Goal: Transaction & Acquisition: Subscribe to service/newsletter

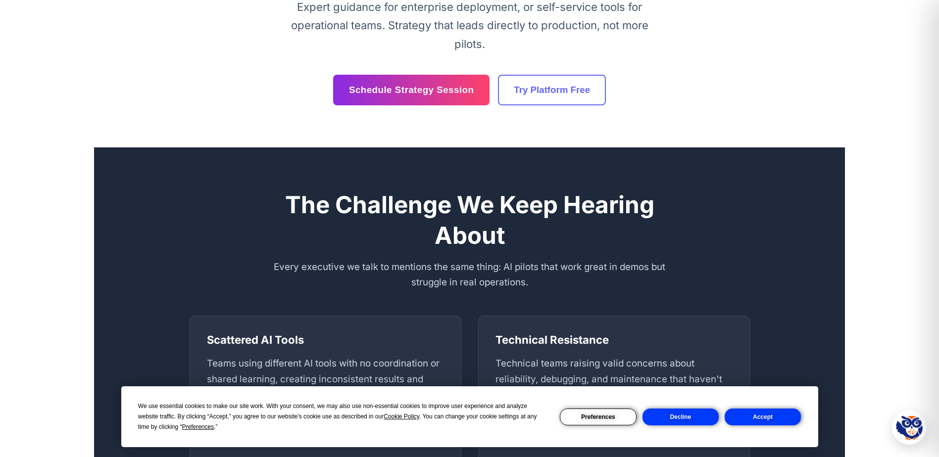
scroll to position [198, 0]
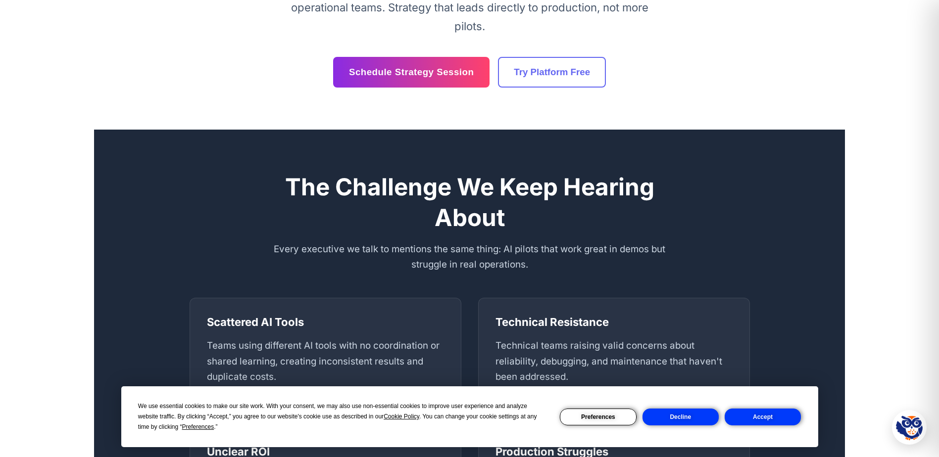
click at [762, 420] on button "Accept" at bounding box center [763, 417] width 76 height 17
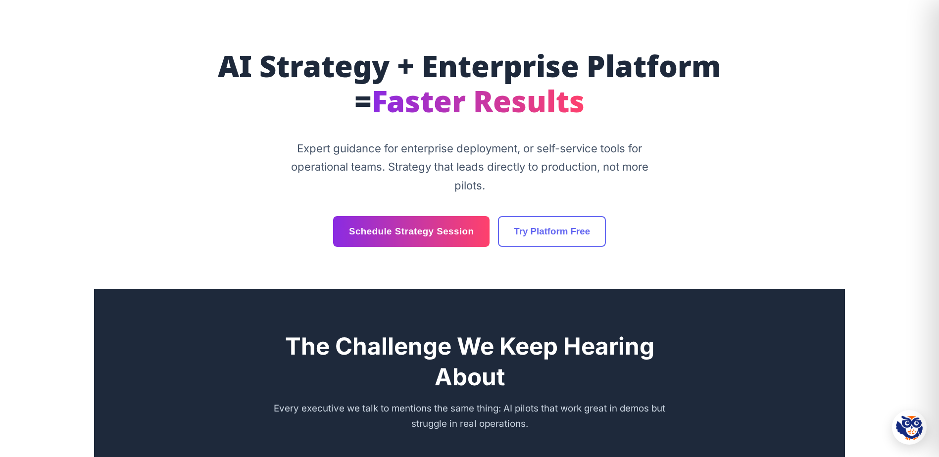
scroll to position [0, 0]
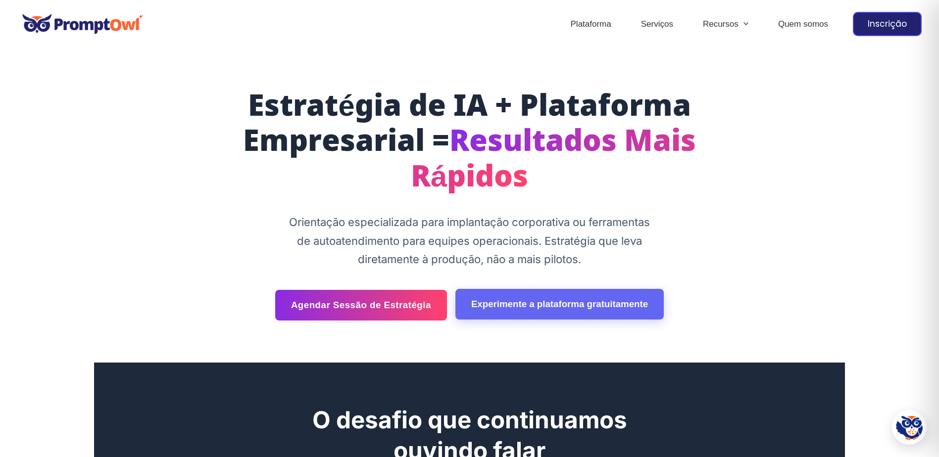
click at [534, 312] on link "Experimente a plataforma gratuitamente" at bounding box center [559, 304] width 208 height 31
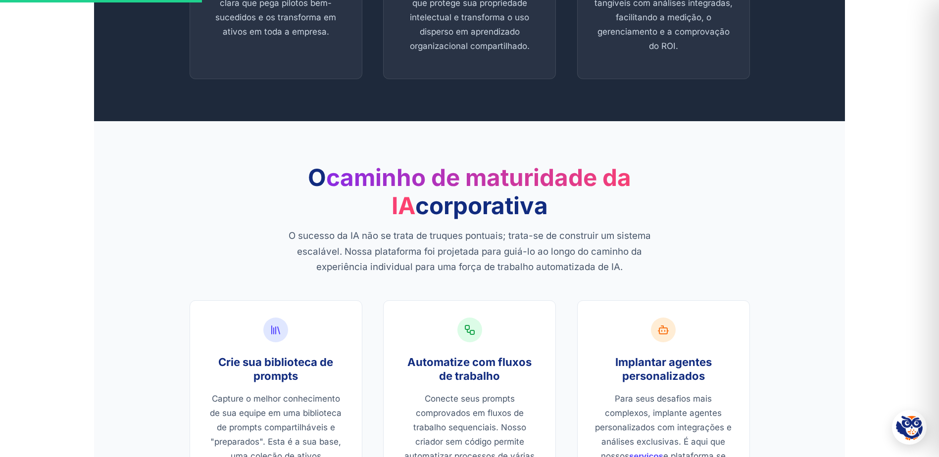
scroll to position [940, 0]
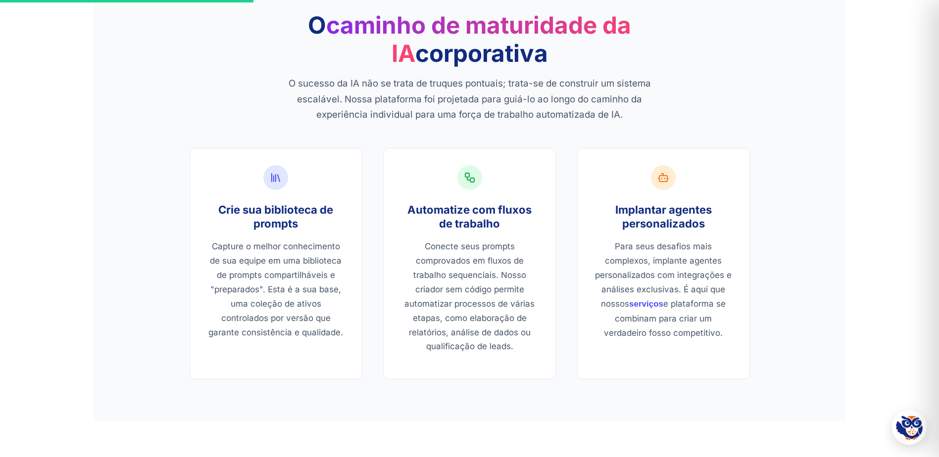
click at [460, 310] on p "Conecte seus prompts comprovados em fluxos de trabalho sequenciais. Nosso criad…" at bounding box center [469, 297] width 138 height 114
drag, startPoint x: 460, startPoint y: 310, endPoint x: 433, endPoint y: 265, distance: 52.2
click at [433, 265] on div "Automatize com fluxos de trabalho Conecte seus prompts comprovados em fluxos de…" at bounding box center [469, 264] width 173 height 232
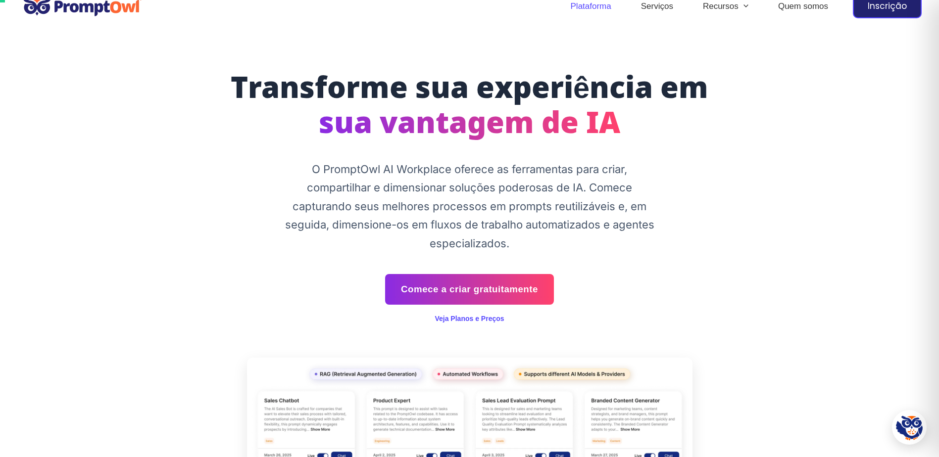
scroll to position [0, 0]
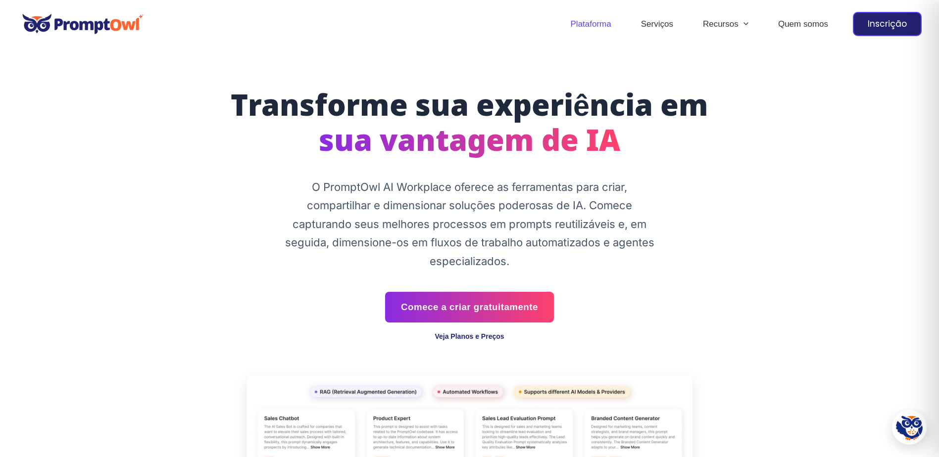
click at [463, 338] on link "Veja Planos e Preços" at bounding box center [469, 337] width 69 height 8
